Goal: Navigation & Orientation: Understand site structure

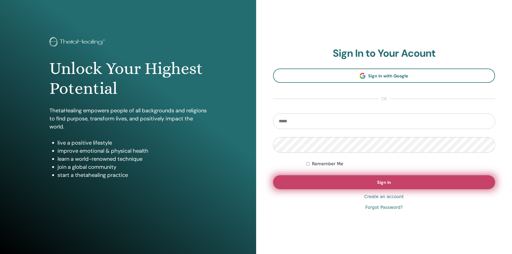
type input "**********"
click at [355, 184] on button "Sign In" at bounding box center [384, 182] width 222 height 14
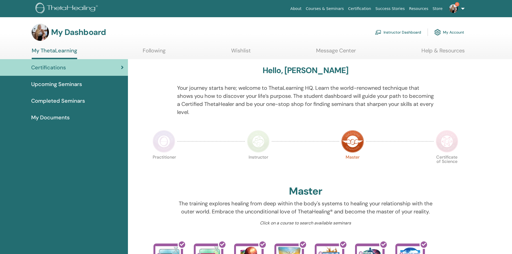
click at [390, 27] on link "Instructor Dashboard" at bounding box center [398, 32] width 46 height 12
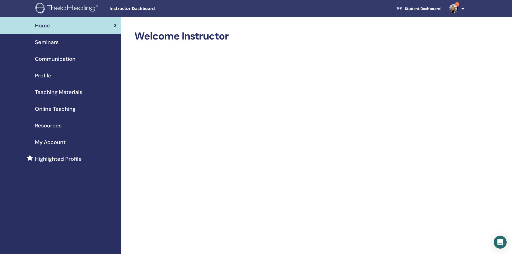
click at [50, 42] on span "Seminars" at bounding box center [47, 42] width 24 height 8
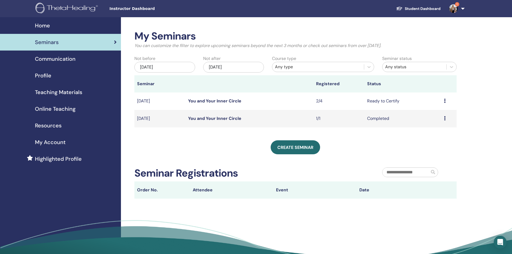
click at [47, 58] on span "Communication" at bounding box center [55, 59] width 41 height 8
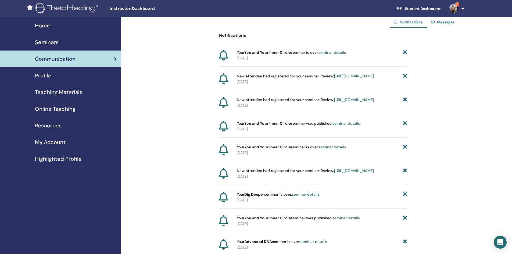
click at [49, 69] on link "Profile" at bounding box center [60, 75] width 121 height 17
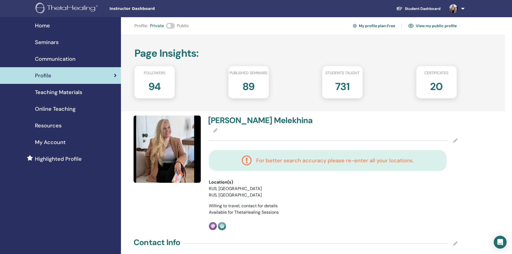
click at [54, 90] on span "Teaching Materials" at bounding box center [58, 92] width 47 height 8
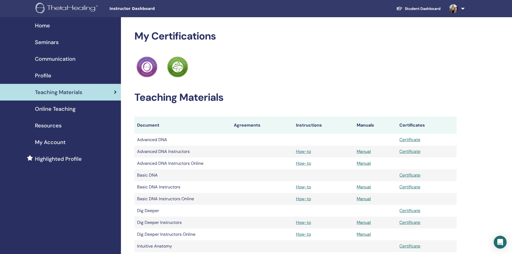
click at [75, 107] on div "Online Teaching" at bounding box center [60, 109] width 112 height 8
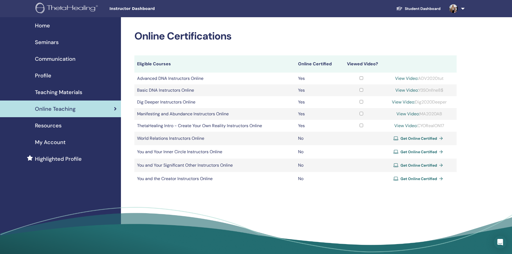
click at [62, 129] on div "Resources" at bounding box center [60, 125] width 112 height 8
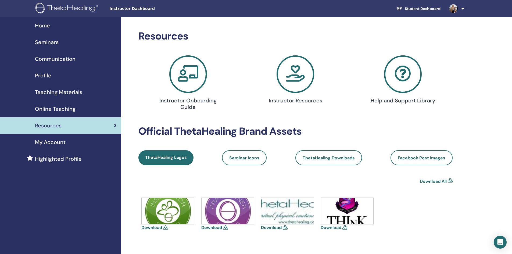
click at [299, 74] on icon at bounding box center [295, 74] width 38 height 38
